Goal: Task Accomplishment & Management: Complete application form

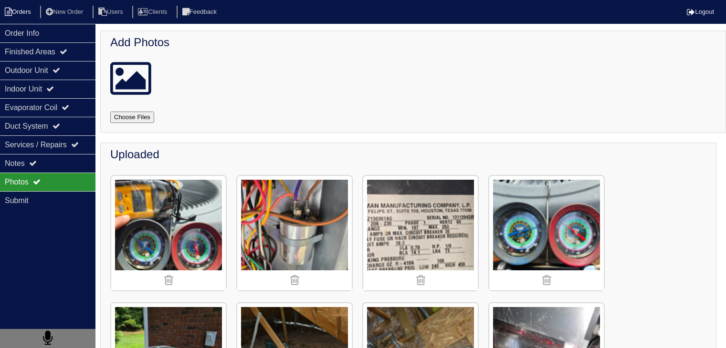
scroll to position [632, 0]
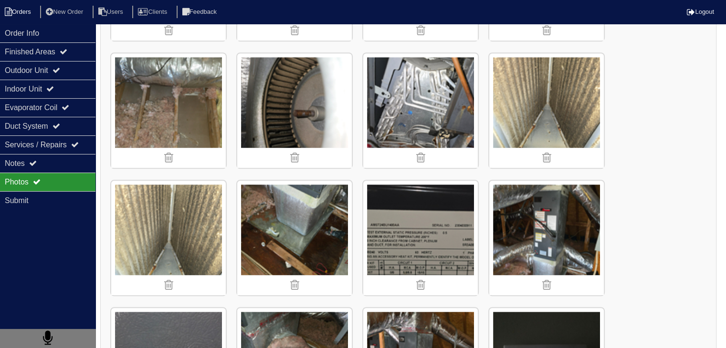
click at [22, 14] on li "Orders" at bounding box center [19, 12] width 39 height 13
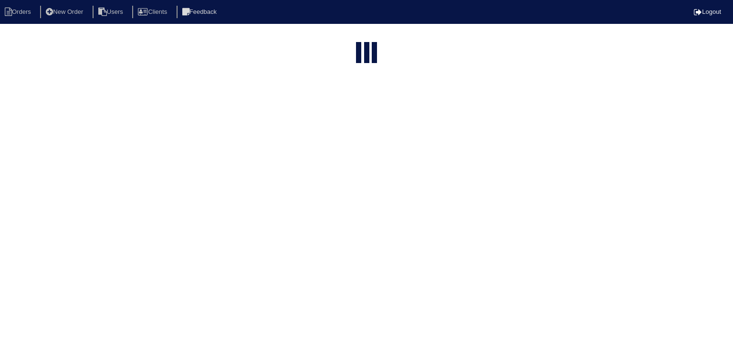
select select "15"
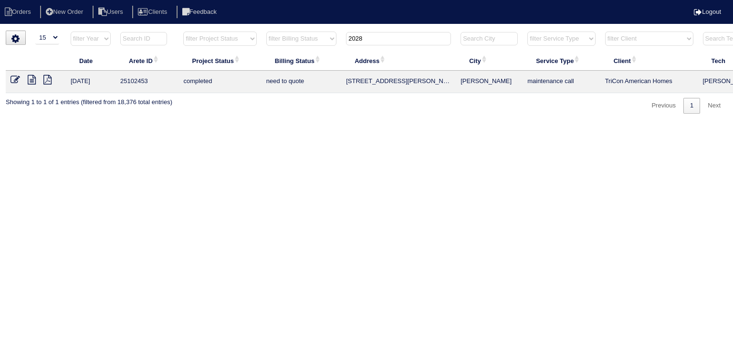
click at [372, 39] on input "2028" at bounding box center [398, 38] width 105 height 13
type input "2790 s"
click at [31, 81] on icon at bounding box center [32, 80] width 8 height 10
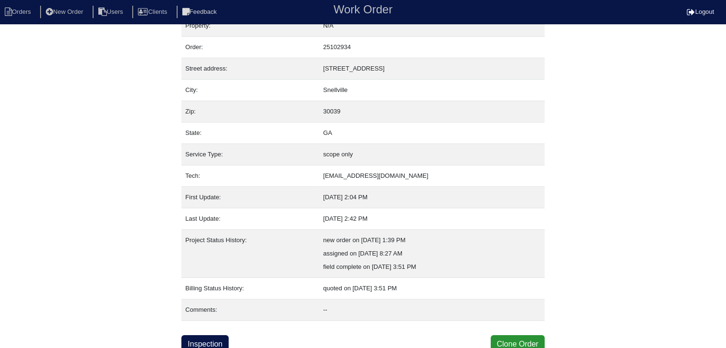
scroll to position [19, 0]
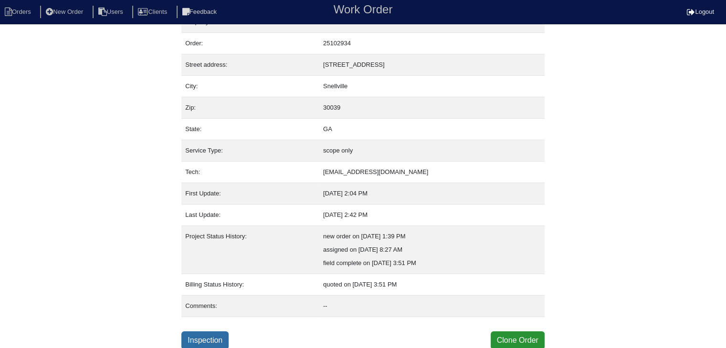
click at [215, 339] on link "Inspection" at bounding box center [204, 341] width 47 height 18
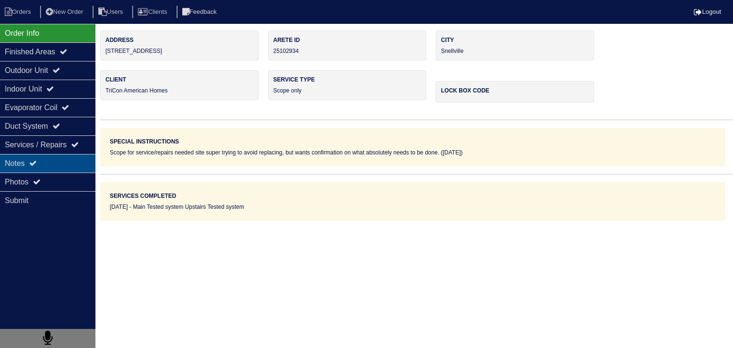
click at [37, 163] on icon at bounding box center [33, 163] width 8 height 8
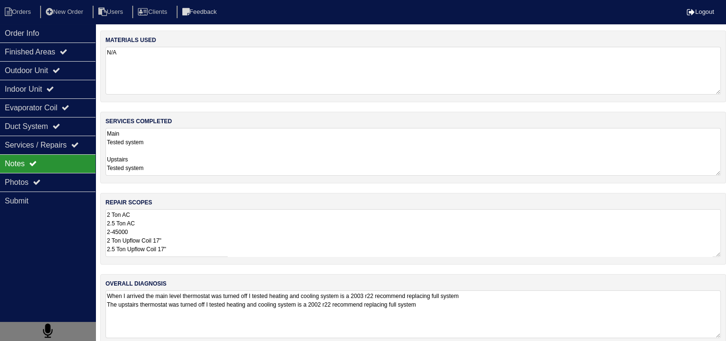
click at [241, 243] on textarea "2 Ton AC 2.5 Ton AC 2-45000 2 Ton Upflow Coil 17" 2.5 Ton Upflow Coil 17" 2- Pa…" at bounding box center [412, 233] width 615 height 48
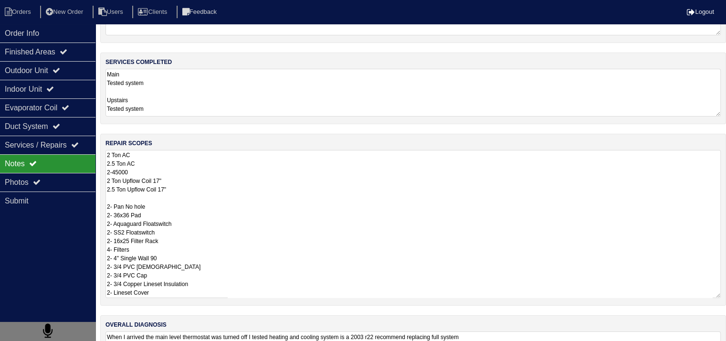
scroll to position [113, 0]
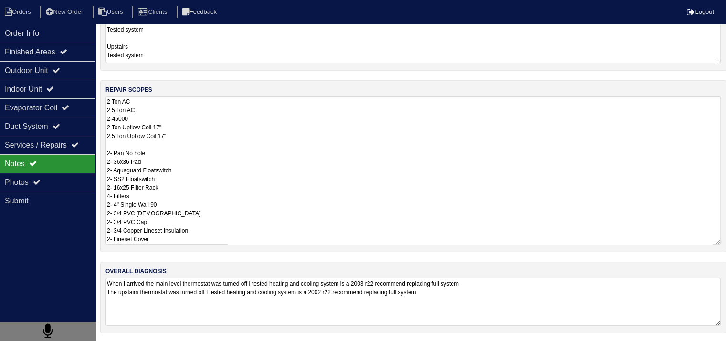
click at [299, 203] on textarea "2 Ton AC 2.5 Ton AC 2-45000 2 Ton Upflow Coil 17" 2.5 Ton Upflow Coil 17" 2- Pa…" at bounding box center [412, 170] width 615 height 148
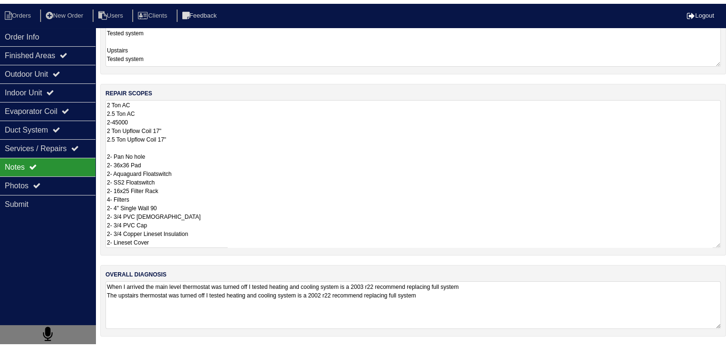
scroll to position [12, 0]
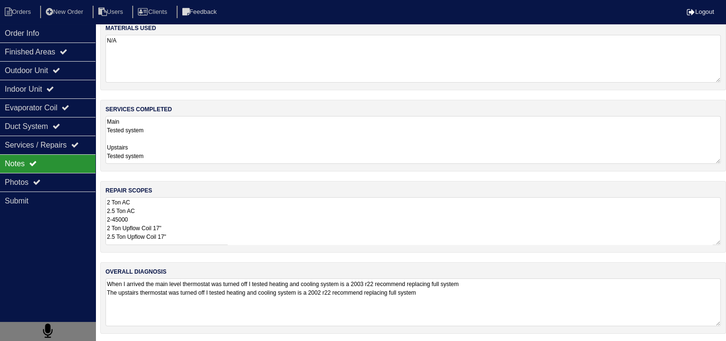
click at [71, 163] on div "Notes" at bounding box center [47, 163] width 95 height 19
click at [60, 183] on div "Photos" at bounding box center [47, 182] width 95 height 19
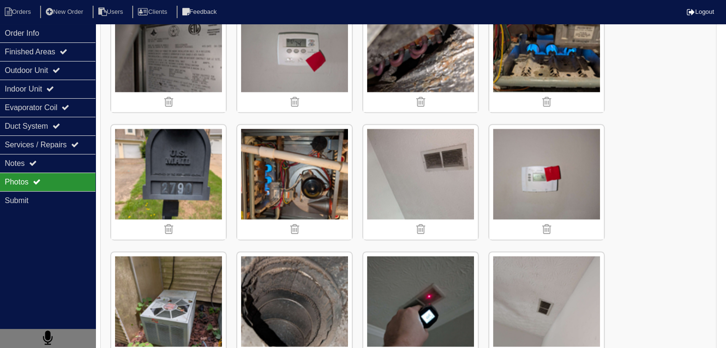
scroll to position [1146, 0]
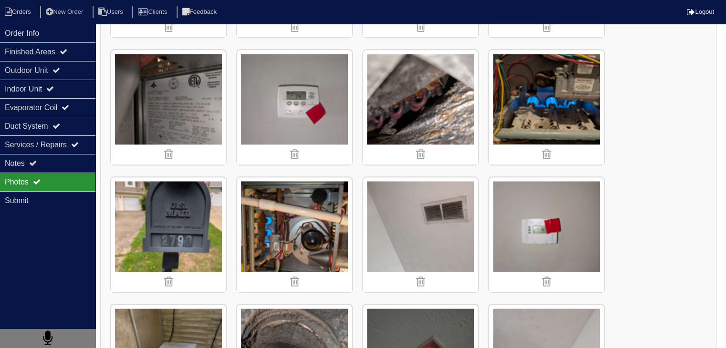
click at [300, 88] on img at bounding box center [294, 107] width 115 height 115
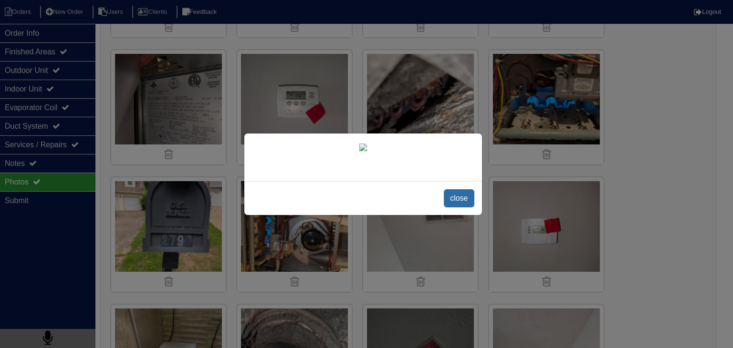
click at [459, 208] on span "close" at bounding box center [459, 198] width 30 height 18
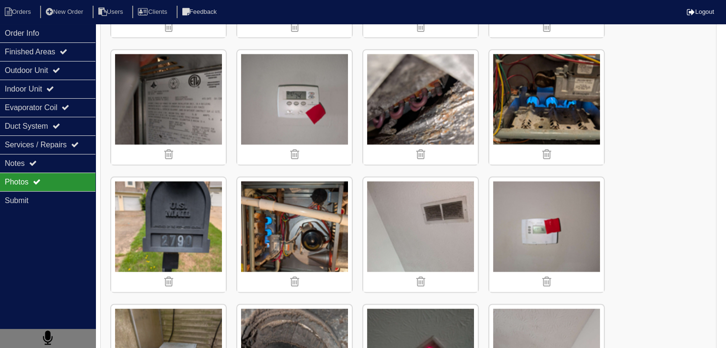
click at [554, 223] on img at bounding box center [546, 235] width 115 height 115
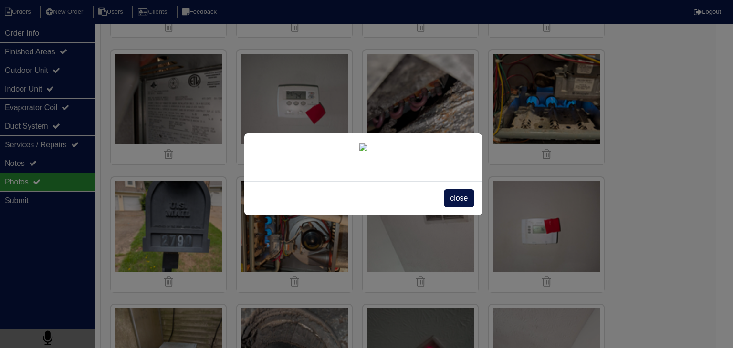
click at [666, 147] on div "close" at bounding box center [366, 174] width 733 height 348
click at [454, 208] on span "close" at bounding box center [459, 198] width 30 height 18
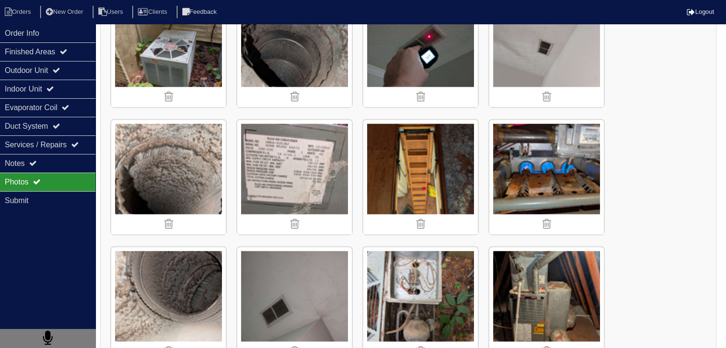
scroll to position [1384, 0]
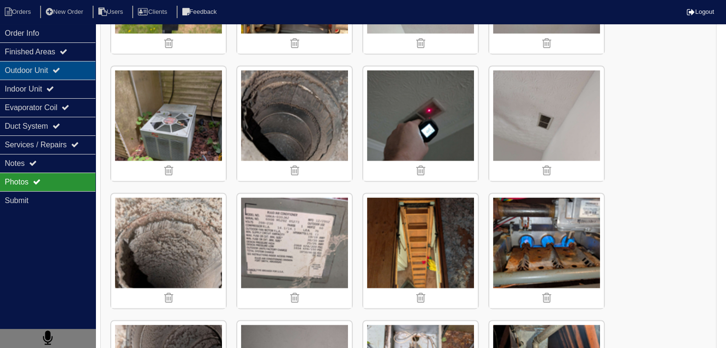
click at [38, 75] on div "Outdoor Unit" at bounding box center [47, 70] width 95 height 19
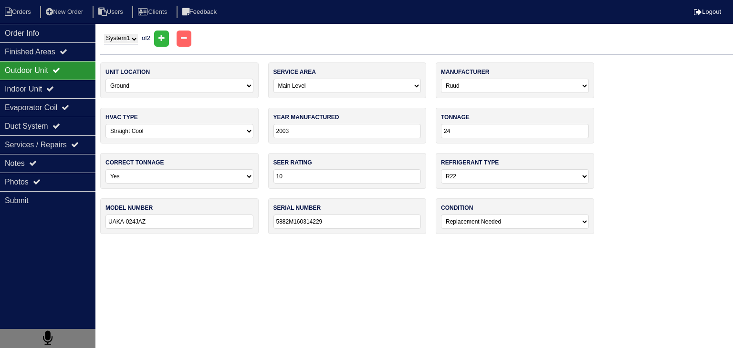
click at [135, 42] on select "System 1 System 2" at bounding box center [121, 39] width 34 height 11
select select "2"
click at [104, 34] on select "System 1 System 2" at bounding box center [121, 39] width 34 height 11
select select "1"
type input "2008"
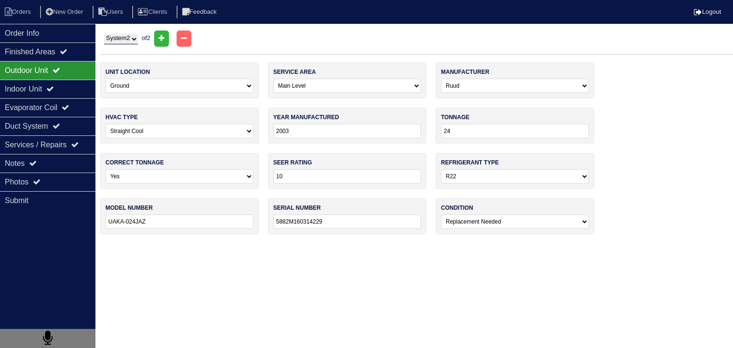
type input "30"
type input "UAKA-030JAZ"
type input "6908M520205273"
click at [133, 41] on select "System 1 System 2" at bounding box center [121, 39] width 34 height 11
select select "1"
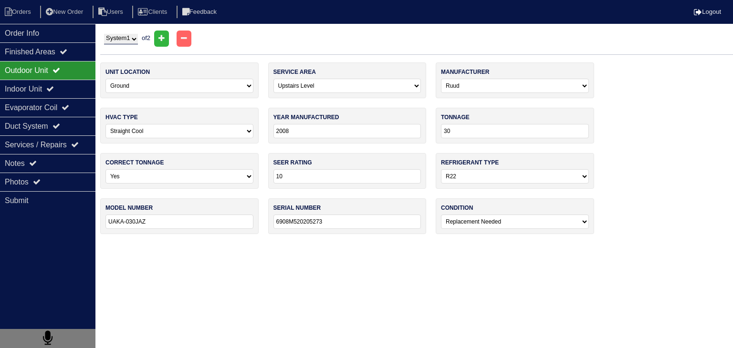
click at [104, 34] on select "System 1 System 2" at bounding box center [121, 39] width 34 height 11
select select "0"
type input "2003"
type input "24"
type input "UAKA-024JAZ"
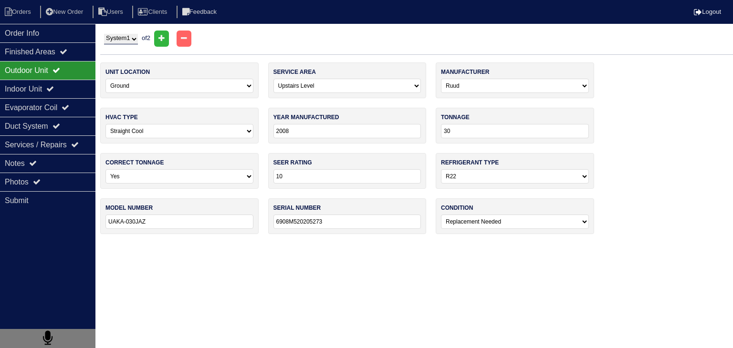
type input "5882M160314229"
click at [42, 38] on div "Order Info" at bounding box center [47, 33] width 95 height 19
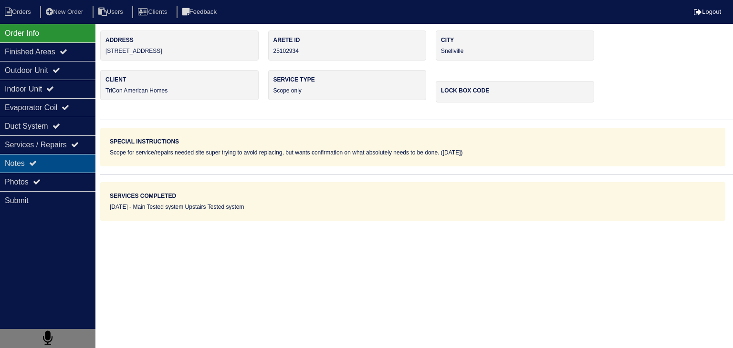
click at [62, 167] on div "Notes" at bounding box center [47, 163] width 95 height 19
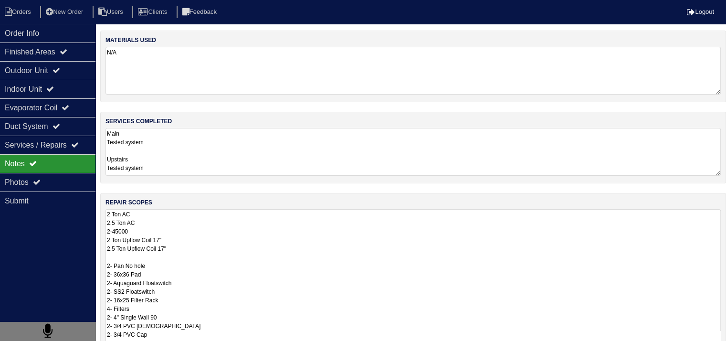
click at [204, 228] on textarea "2 Ton AC 2.5 Ton AC 2-45000 2 Ton Upflow Coil 17" 2.5 Ton Upflow Coil 17" 2- Pa…" at bounding box center [412, 283] width 615 height 148
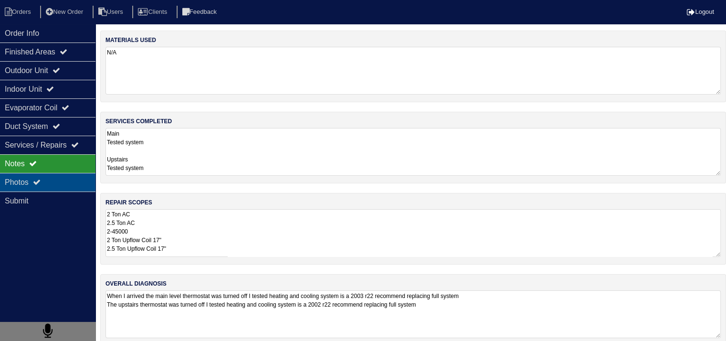
click at [74, 187] on div "Photos" at bounding box center [47, 182] width 95 height 19
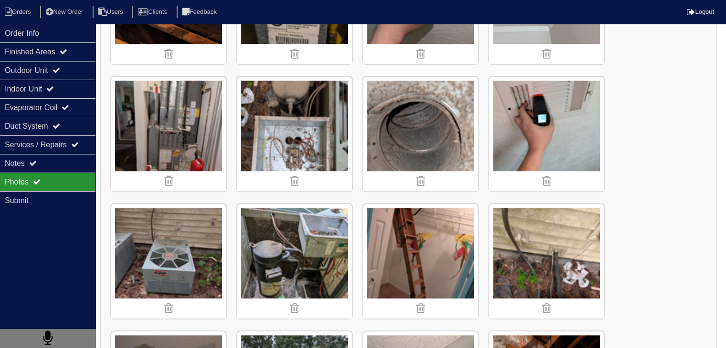
scroll to position [430, 0]
